Goal: Transaction & Acquisition: Subscribe to service/newsletter

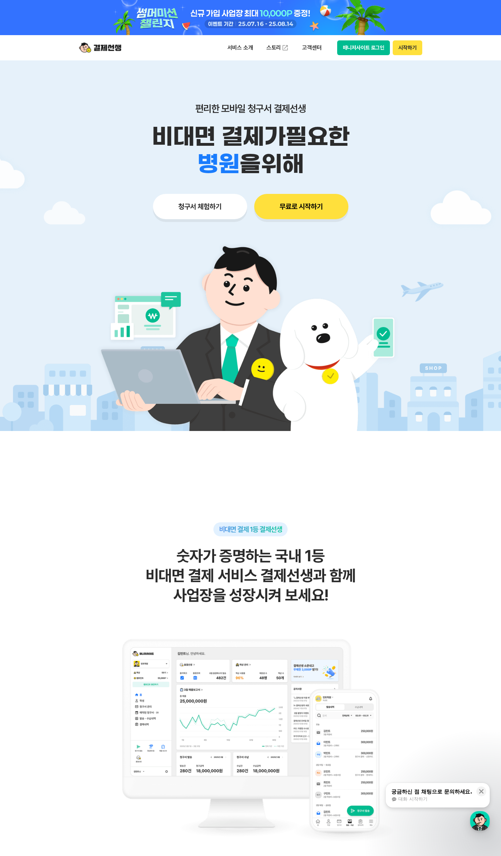
click at [295, 211] on button "무료로 시작하기" at bounding box center [301, 206] width 94 height 25
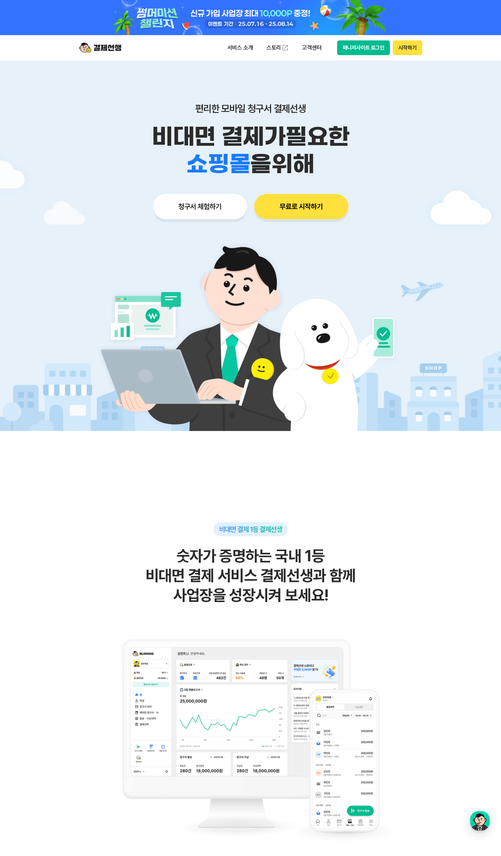
click at [94, 50] on img at bounding box center [100, 47] width 42 height 13
drag, startPoint x: 451, startPoint y: 116, endPoint x: 454, endPoint y: 111, distance: 5.6
click at [452, 115] on div at bounding box center [250, 245] width 501 height 371
click at [175, 206] on button "청구서 체험하기" at bounding box center [200, 206] width 94 height 25
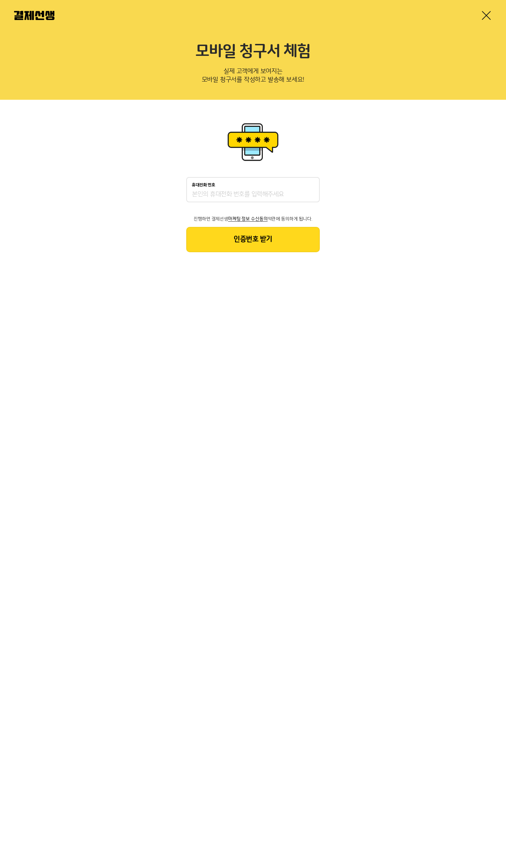
click at [486, 13] on link at bounding box center [486, 15] width 11 height 11
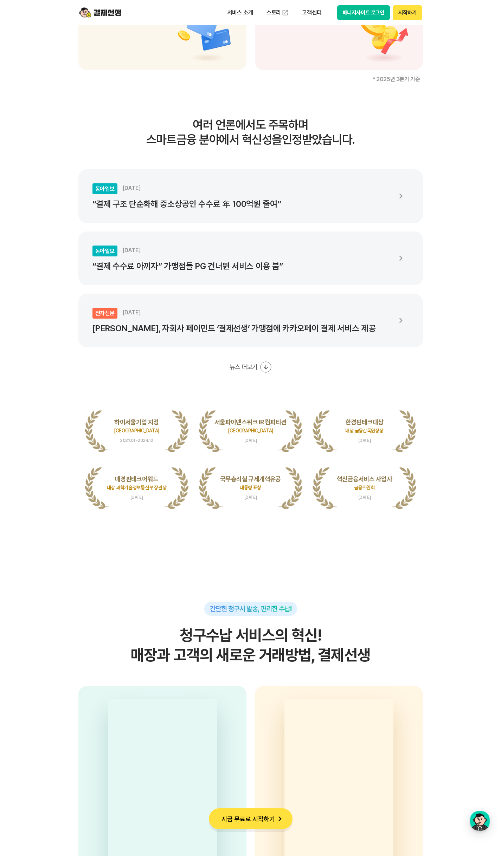
scroll to position [1370, 0]
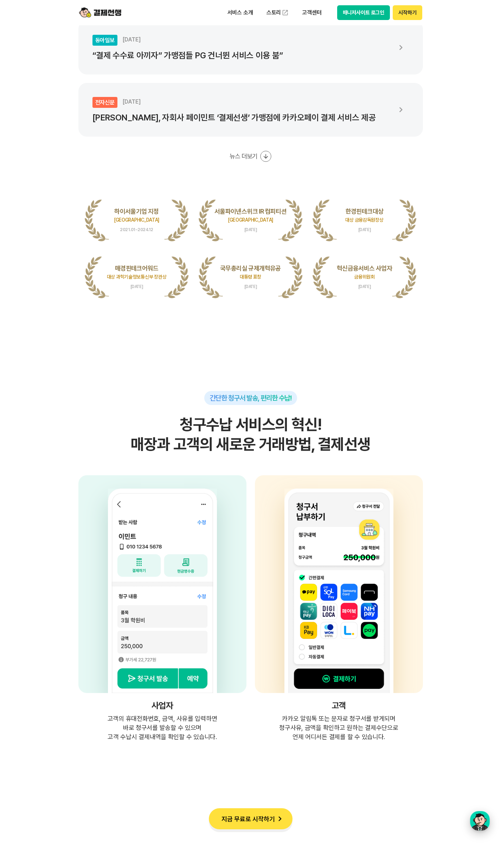
click at [474, 821] on div "button" at bounding box center [480, 821] width 20 height 20
